Goal: Find specific page/section: Find specific page/section

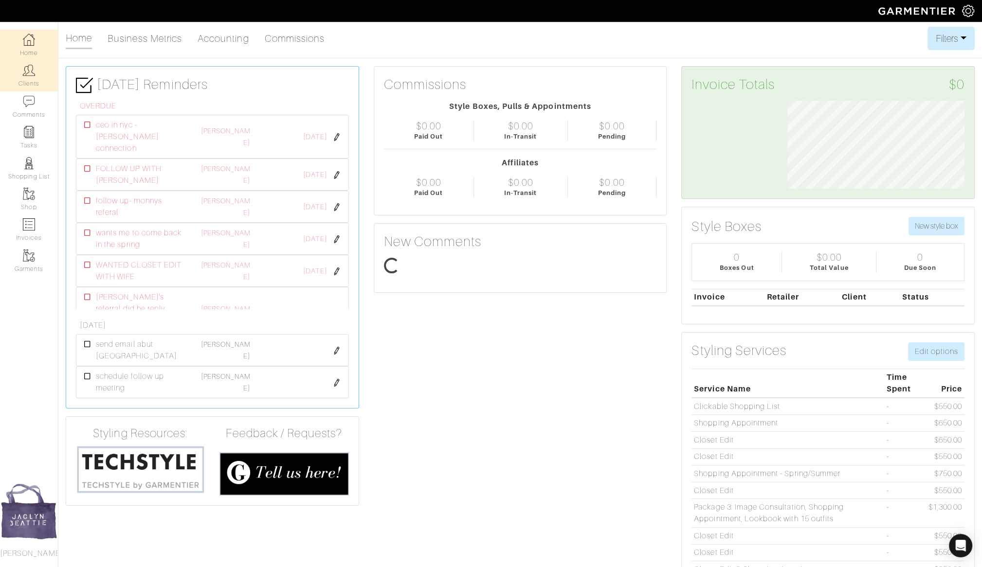
scroll to position [88, 192]
click at [36, 79] on link "Clients" at bounding box center [29, 75] width 58 height 31
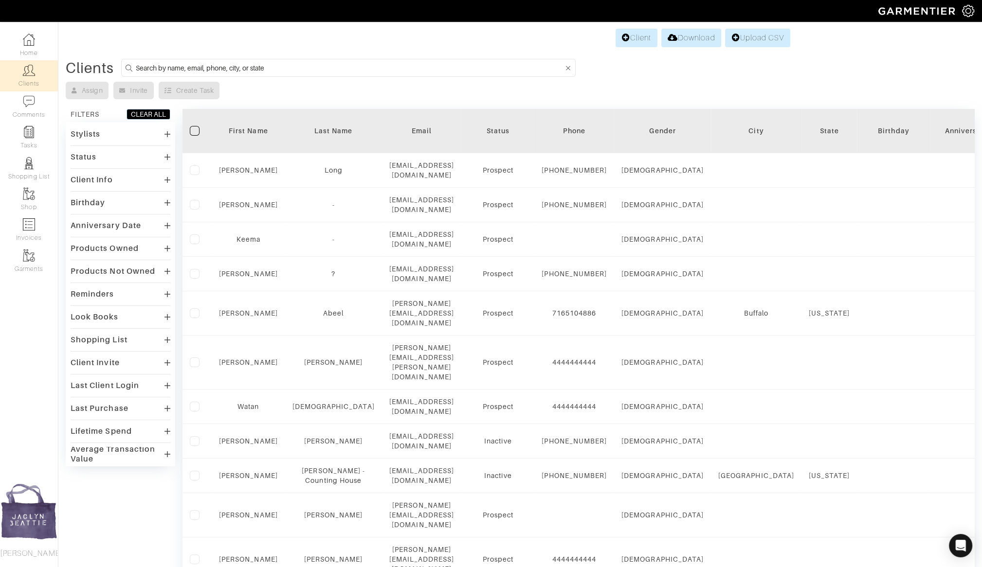
click at [242, 65] on input at bounding box center [350, 68] width 428 height 12
type input "[PERSON_NAME]"
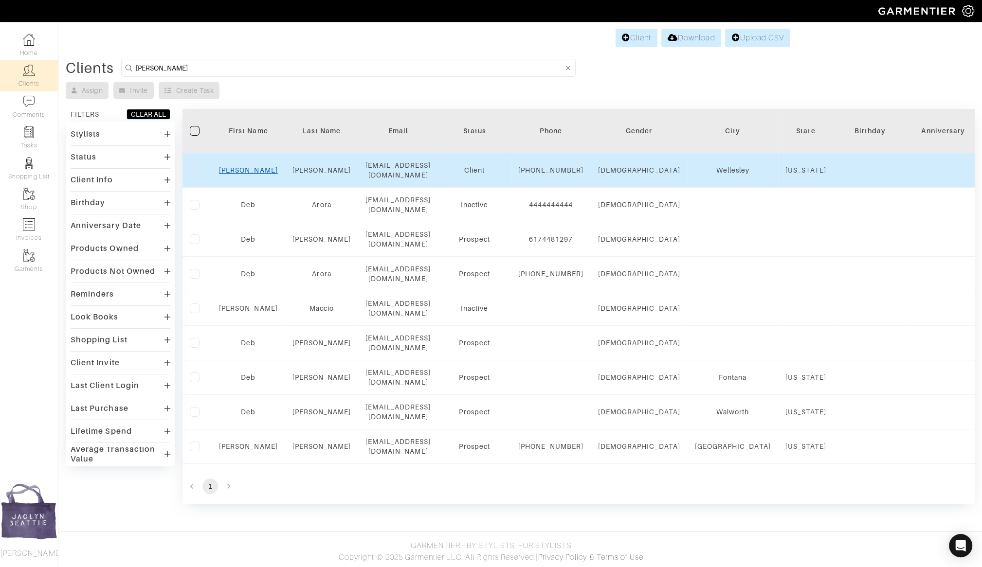
click at [249, 169] on link "[PERSON_NAME]" at bounding box center [248, 170] width 59 height 8
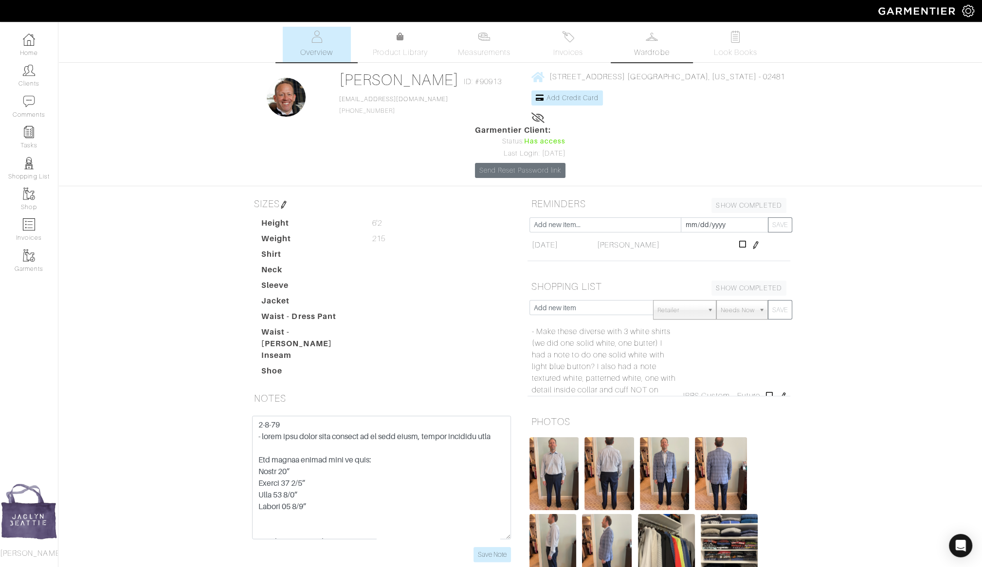
click at [664, 47] on span "Wardrobe" at bounding box center [651, 53] width 35 height 12
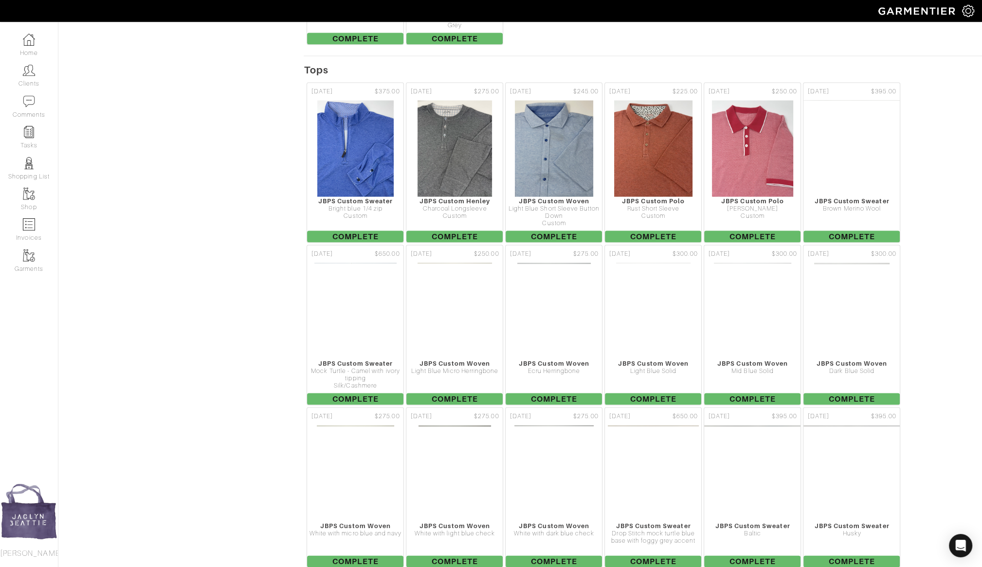
scroll to position [2234, 0]
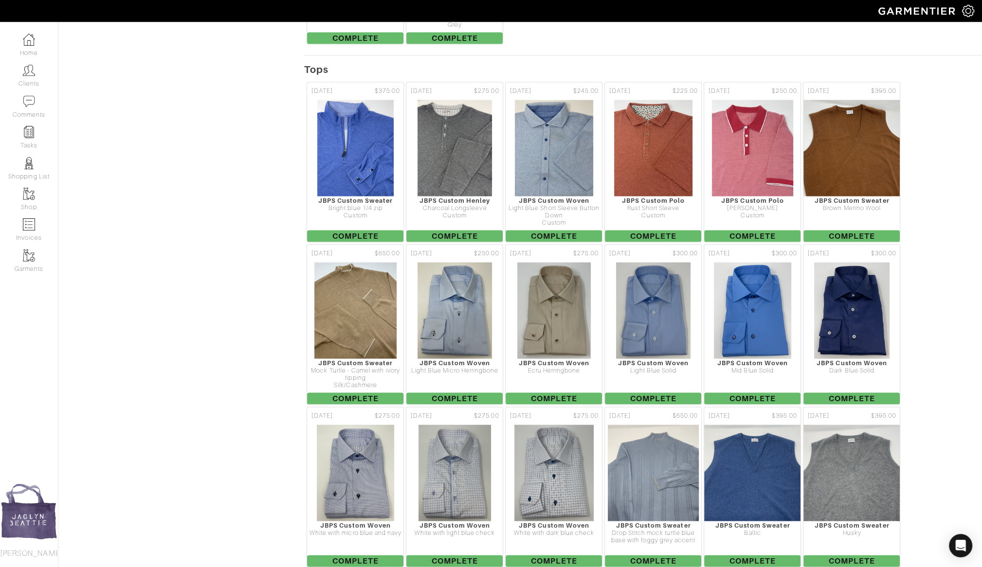
drag, startPoint x: 349, startPoint y: 433, endPoint x: 864, endPoint y: 5, distance: 669.5
